Goal: Check status

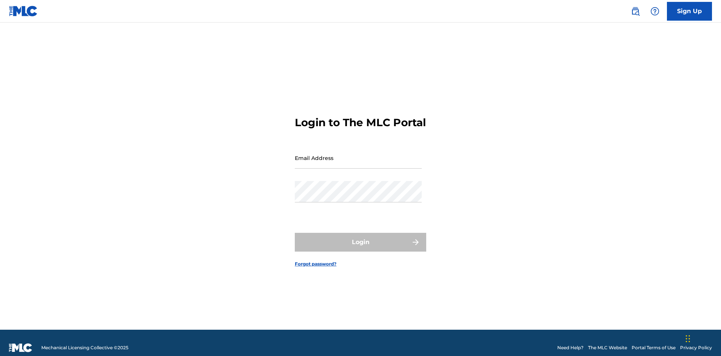
scroll to position [10, 0]
click at [358, 154] on input "Email Address" at bounding box center [358, 157] width 127 height 21
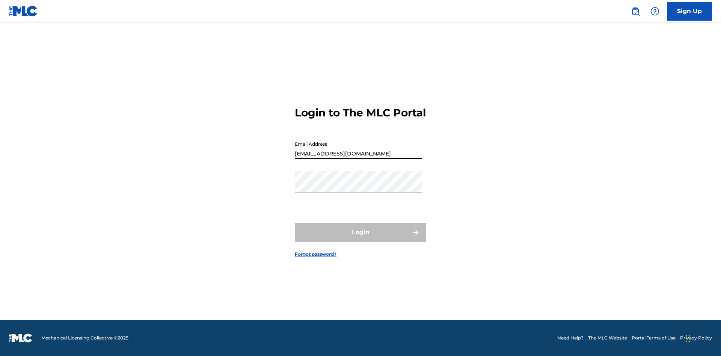
scroll to position [0, 23]
type input "[EMAIL_ADDRESS][DOMAIN_NAME]"
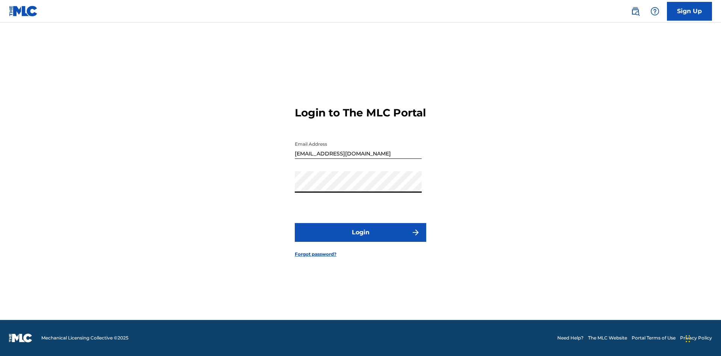
click at [360, 239] on button "Login" at bounding box center [360, 232] width 131 height 19
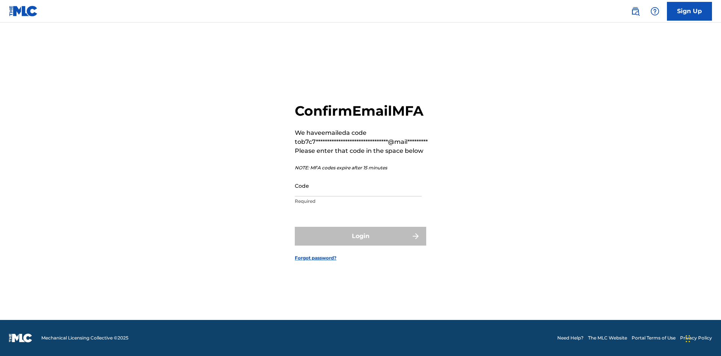
click at [358, 185] on input "Code" at bounding box center [358, 185] width 127 height 21
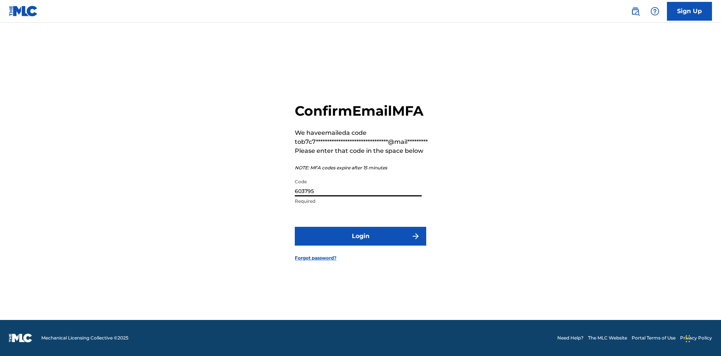
type input "603795"
click at [360, 236] on button "Login" at bounding box center [360, 236] width 131 height 19
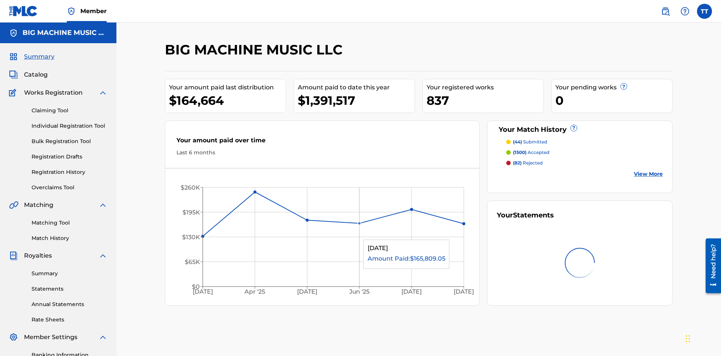
click at [69, 300] on link "Annual Statements" at bounding box center [70, 304] width 76 height 8
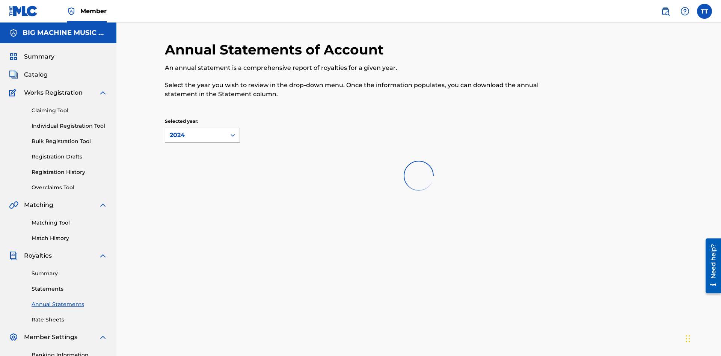
click at [196, 131] on div "2024" at bounding box center [196, 135] width 52 height 9
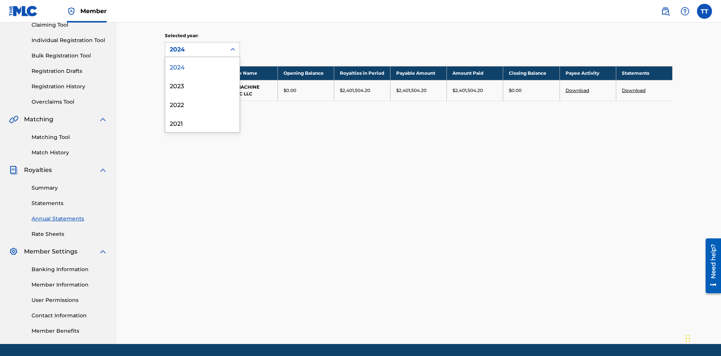
click at [202, 104] on div "2022" at bounding box center [202, 104] width 74 height 19
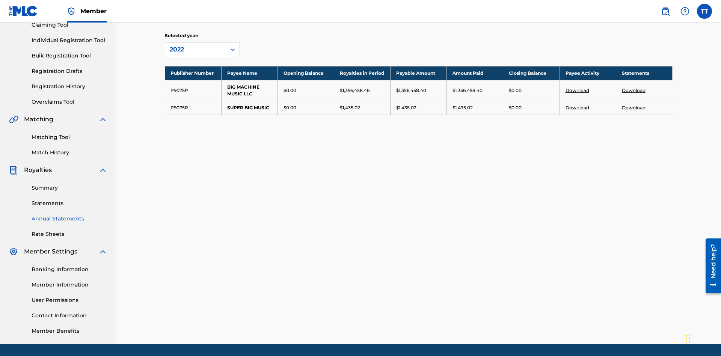
scroll to position [110, 0]
